Goal: Find specific page/section: Find specific page/section

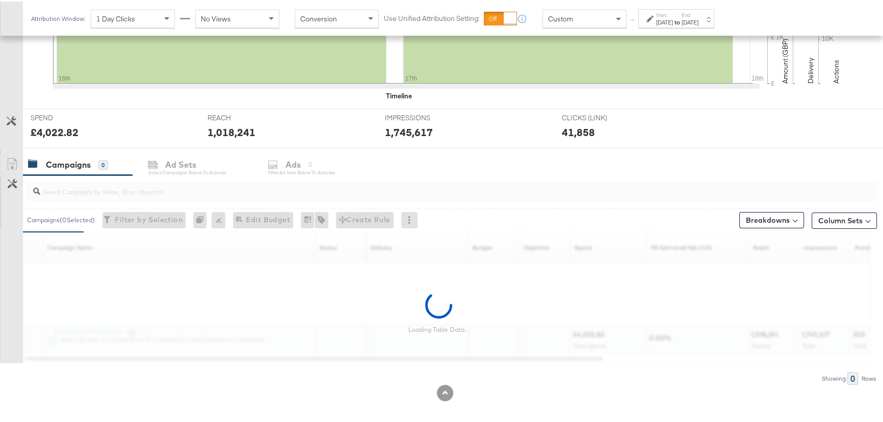
scroll to position [320, 0]
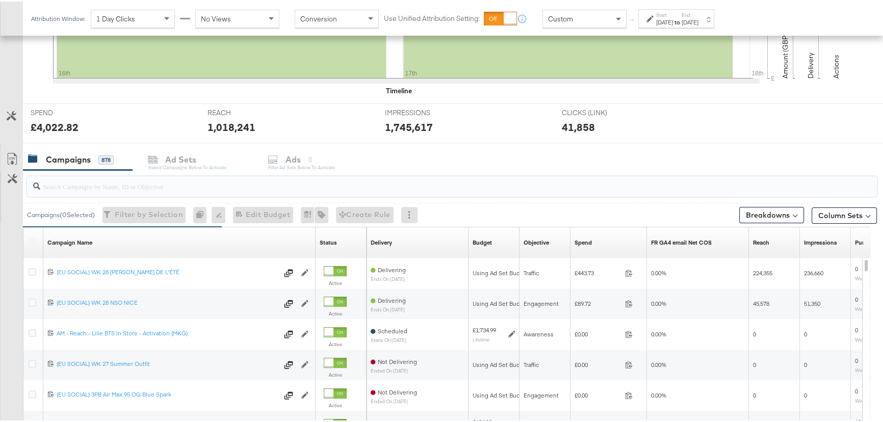
click at [102, 187] on input "search" at bounding box center [419, 181] width 759 height 20
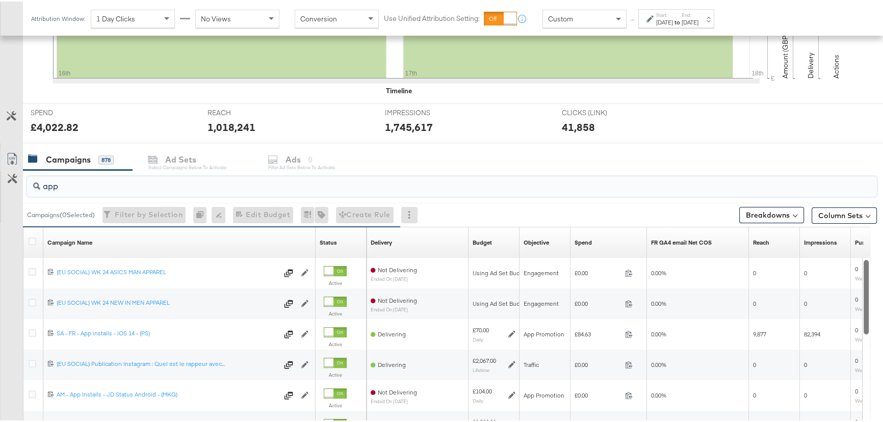
type input "app"
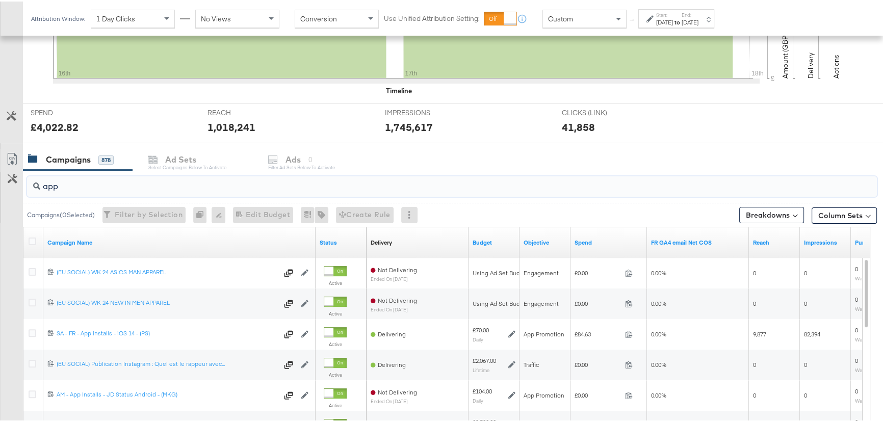
drag, startPoint x: 71, startPoint y: 188, endPoint x: 36, endPoint y: 184, distance: 35.3
click at [36, 184] on div "app" at bounding box center [452, 185] width 850 height 20
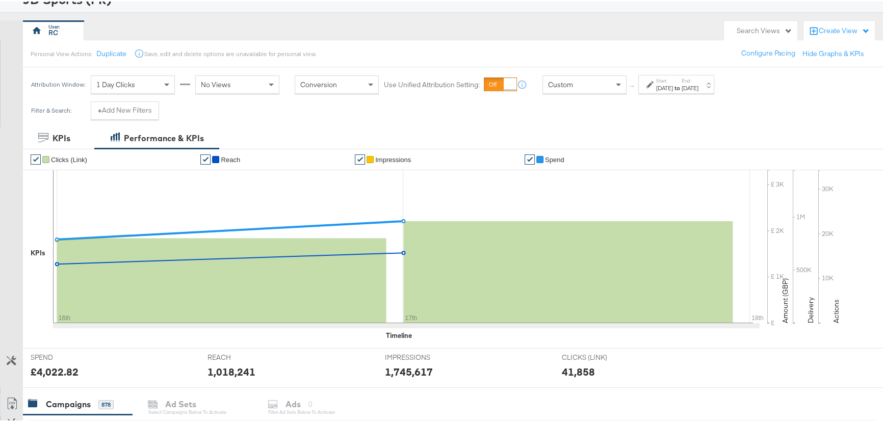
scroll to position [0, 0]
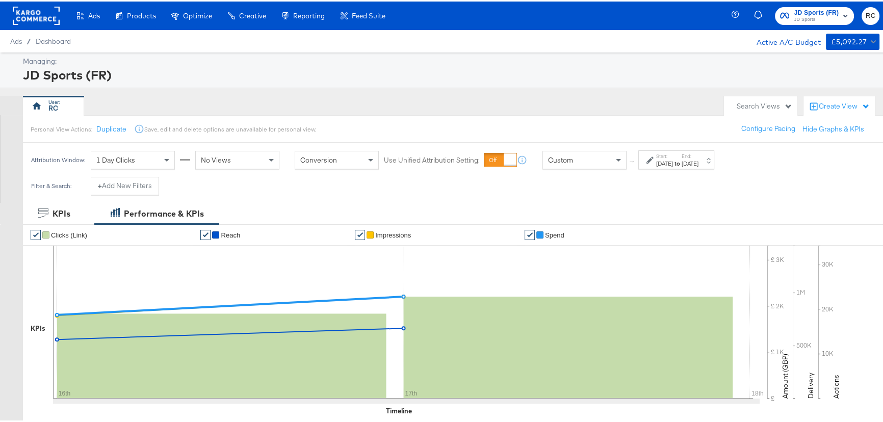
click at [794, 22] on span "JD Sports" at bounding box center [816, 18] width 45 height 8
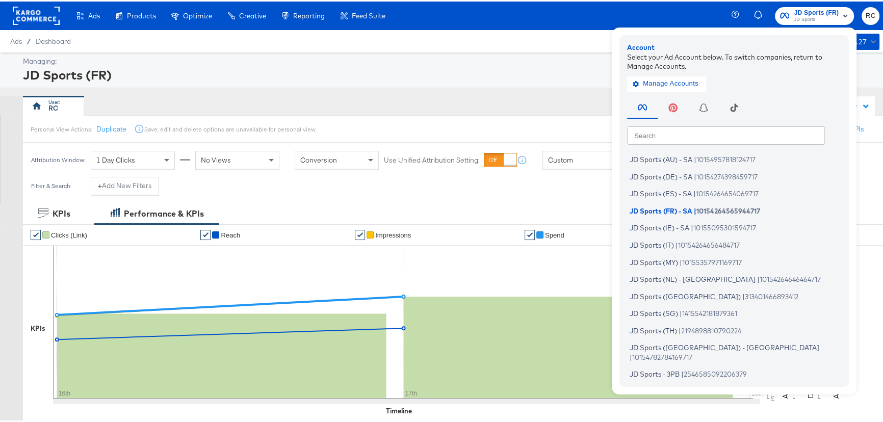
click at [678, 139] on input "text" at bounding box center [726, 133] width 198 height 18
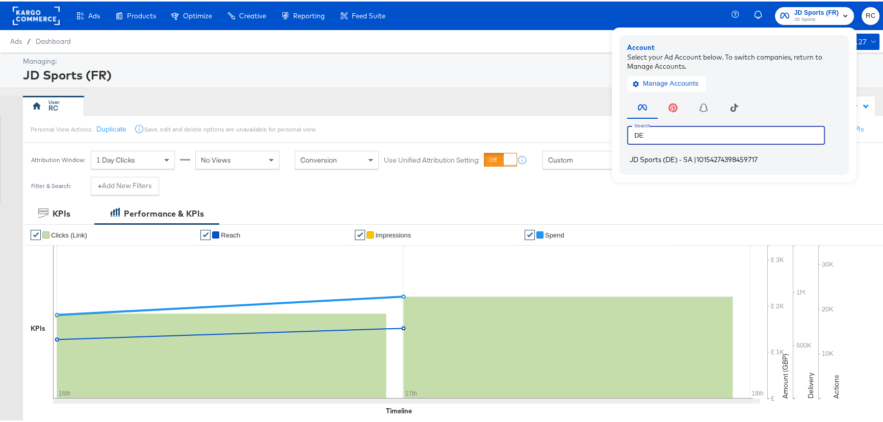
type input "DE"
click at [674, 157] on span "JD Sports (DE) - SA" at bounding box center [660, 158] width 63 height 8
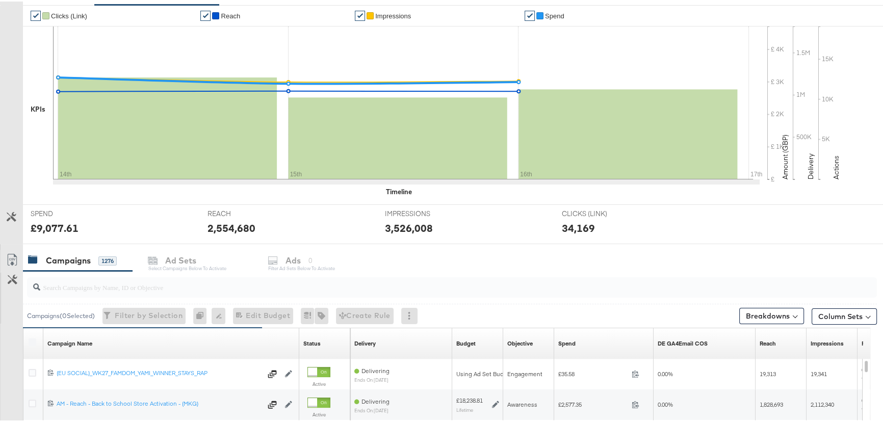
scroll to position [320, 0]
